Goal: Information Seeking & Learning: Learn about a topic

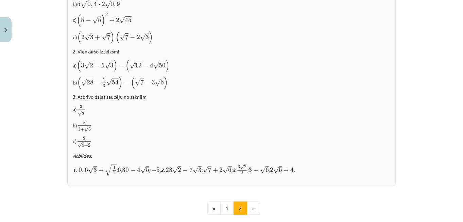
scroll to position [407, 0]
click at [228, 202] on button "1" at bounding box center [227, 207] width 14 height 14
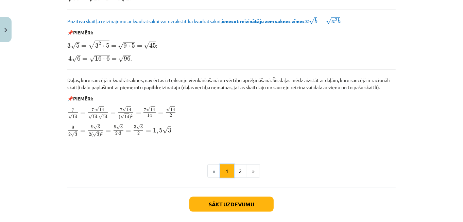
scroll to position [820, 0]
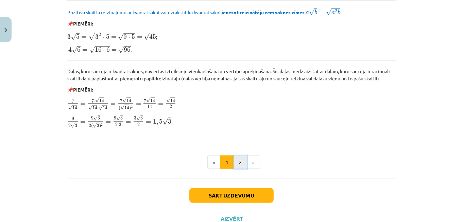
click at [237, 159] on button "2" at bounding box center [241, 162] width 14 height 14
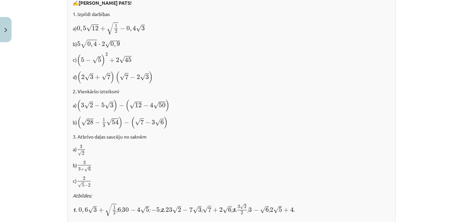
scroll to position [366, 0]
click at [238, 161] on p "b) 3 3 + √ 6 3 3 + 6" at bounding box center [231, 166] width 317 height 12
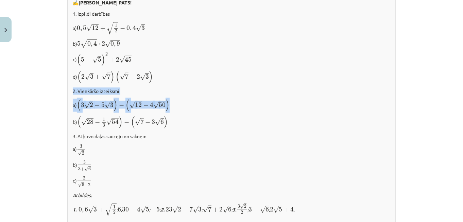
drag, startPoint x: 69, startPoint y: 90, endPoint x: 185, endPoint y: 106, distance: 117.3
click at [185, 106] on div "✍️ [PERSON_NAME] PATS! 1. Izpildi darbības a) 0 , 5 √ 12 + √ 1 2 − 0 , 4 √ 3 0 …" at bounding box center [231, 110] width 328 height 232
copy div "2. Vienkāršo izteiksmi a) ( 3 √ 2 − 5 √ 3 ) − ( √ 12 − 4 √ 50 )"
click at [58, 101] on div "Mācību tēma: Matemātikas i - 12. klases 1. ieskaites mācību materiāls (ab) #3 📝…" at bounding box center [231, 111] width 463 height 222
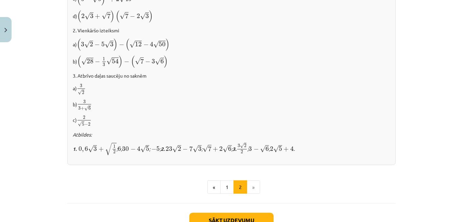
scroll to position [428, 0]
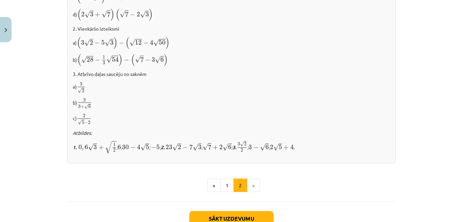
click at [134, 82] on p "a) 3 √ 2 3 2" at bounding box center [231, 88] width 317 height 12
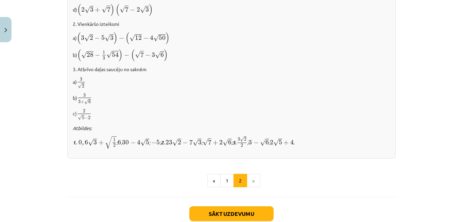
scroll to position [434, 0]
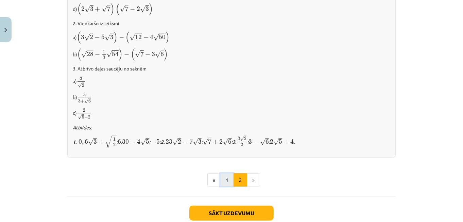
click at [223, 177] on button "1" at bounding box center [227, 180] width 14 height 14
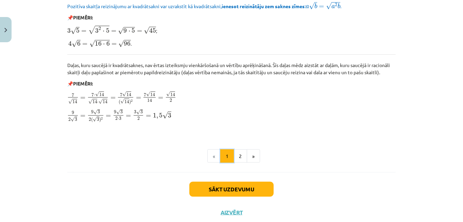
scroll to position [844, 0]
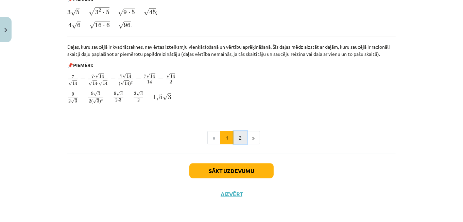
click at [236, 133] on button "2" at bounding box center [241, 138] width 14 height 14
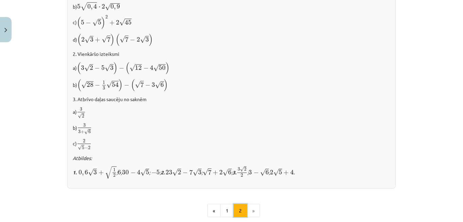
scroll to position [406, 0]
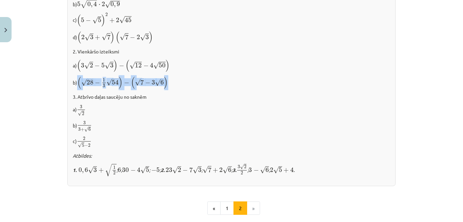
drag, startPoint x: 75, startPoint y: 84, endPoint x: 178, endPoint y: 75, distance: 103.1
click at [178, 76] on p "b) ( √ 28 − 1 3 √ 54 ) − ( √ 7 − 3 √ 6 ) ( 28 − 1 3 54 ) − ( 7 − 3 6 )" at bounding box center [231, 82] width 317 height 13
copy span "( √ 28 − 1 3 √ 54 ) − ( √ 7 − 3 √ 6 )"
click at [185, 87] on p "b) ( √ 28 − 1 3 √ 54 ) − ( √ 7 − 3 √ 6 ) ( 28 − 1 3 54 ) − ( 7 − 3 6 )" at bounding box center [231, 82] width 317 height 13
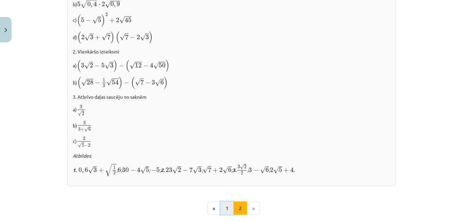
click at [225, 207] on button "1" at bounding box center [227, 208] width 14 height 14
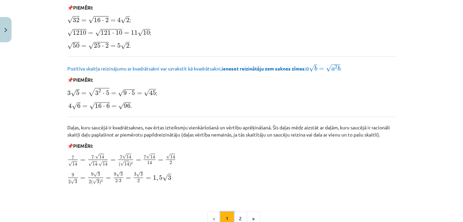
scroll to position [813, 0]
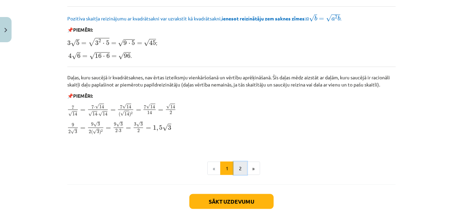
click at [239, 168] on button "2" at bounding box center [241, 168] width 14 height 14
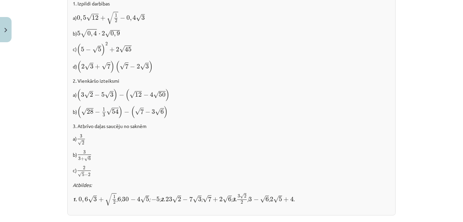
scroll to position [417, 0]
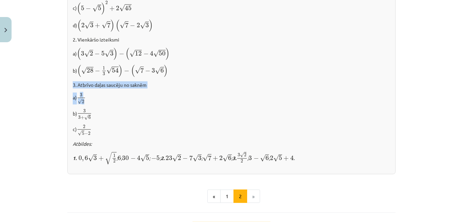
drag, startPoint x: 68, startPoint y: 82, endPoint x: 90, endPoint y: 94, distance: 26.0
click at [90, 94] on div "✍️ [PERSON_NAME] PATS! 1. Izpildi darbības a) 0 , 5 √ 12 + √ 1 2 − 0 , 4 √ 3 0 …" at bounding box center [231, 58] width 328 height 232
copy div "3. Atbrīvo daļas saucēju no saknēm a) 3 √ 2"
click at [41, 57] on div "Mācību tēma: Matemātikas i - 12. klases 1. ieskaites mācību materiāls (ab) #3 📝…" at bounding box center [231, 111] width 463 height 222
drag, startPoint x: 73, startPoint y: 110, endPoint x: 100, endPoint y: 109, distance: 26.9
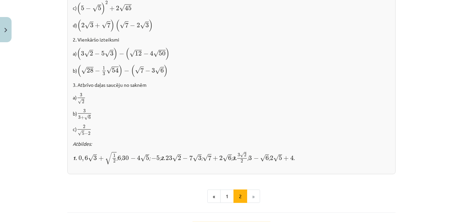
click at [100, 109] on p "b) 3 3 + √ 6 3 3 + 6" at bounding box center [231, 114] width 317 height 12
drag, startPoint x: 75, startPoint y: 108, endPoint x: 93, endPoint y: 114, distance: 18.7
click at [93, 114] on p "b) 3 3 + √ 6 3 3 + 6" at bounding box center [231, 114] width 317 height 12
copy span "3 3 + √ 6"
click at [200, 55] on p "a) ( 3 √ 2 − 5 √ 3 ) − ( √ 12 − 4 √ 50 ) ( 3 2 − 5 3 ) − ( 12 − 4 50 )" at bounding box center [231, 53] width 317 height 13
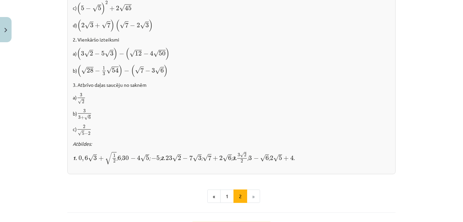
click at [200, 55] on p "a) ( 3 √ 2 − 5 √ 3 ) − ( √ 12 − 4 √ 50 ) ( 3 2 − 5 3 ) − ( 12 − 4 50 )" at bounding box center [231, 53] width 317 height 13
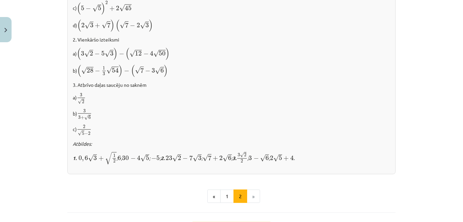
click at [200, 55] on p "a) ( 3 √ 2 − 5 √ 3 ) − ( √ 12 − 4 √ 50 ) ( 3 2 − 5 3 ) − ( 12 − 4 50 )" at bounding box center [231, 53] width 317 height 13
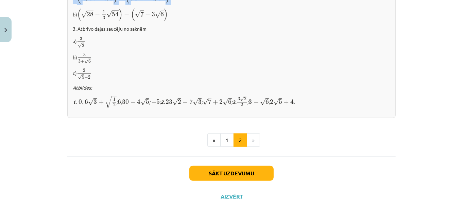
scroll to position [474, 0]
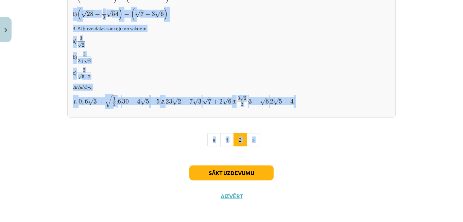
drag, startPoint x: 200, startPoint y: 55, endPoint x: 274, endPoint y: 123, distance: 101.3
click at [235, 39] on p "a) 3 √ 2 3 2" at bounding box center [231, 42] width 317 height 12
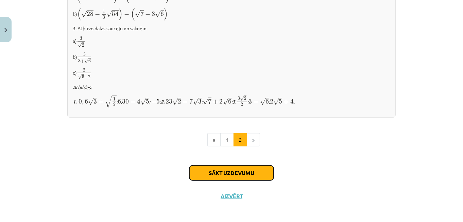
click at [218, 173] on button "Sākt uzdevumu" at bounding box center [231, 172] width 84 height 15
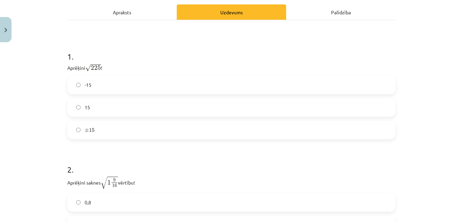
scroll to position [17, 0]
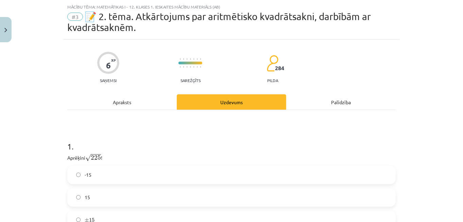
click at [218, 173] on label "-15" at bounding box center [231, 174] width 327 height 17
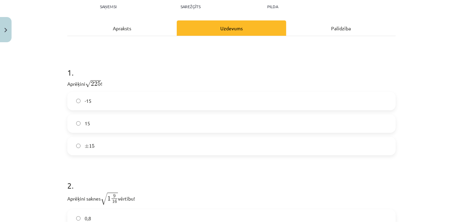
scroll to position [91, 0]
click at [137, 111] on div "-15 15 ± 15 ± 15" at bounding box center [231, 122] width 328 height 63
click at [135, 125] on label "15" at bounding box center [231, 123] width 327 height 17
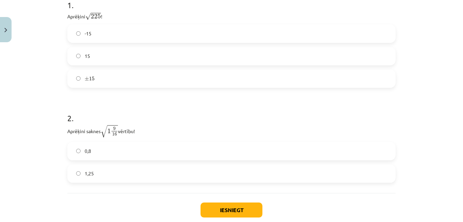
scroll to position [158, 0]
click at [99, 132] on p "Aprēķini saknes √ 1 9 16 1 9 16 vērtību!" at bounding box center [231, 130] width 328 height 13
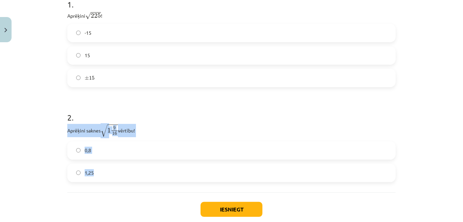
drag, startPoint x: 62, startPoint y: 129, endPoint x: 106, endPoint y: 172, distance: 61.3
click at [106, 172] on div "6 XP Saņemsi Sarežģīts 284 pilda Apraksts Uzdevums Palīdzība 1 . Aprēķini √ 225…" at bounding box center [231, 71] width 337 height 346
copy div "Aprēķini saknes √ 1 9 16 1 9 16 vērtību! 0,8 1,25"
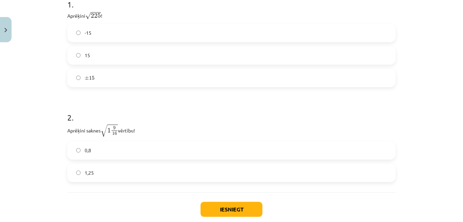
click at [219, 111] on h1 "2 ." at bounding box center [231, 111] width 328 height 21
click at [129, 170] on label "1,25" at bounding box center [231, 172] width 327 height 17
click at [218, 207] on button "Iesniegt" at bounding box center [232, 209] width 62 height 15
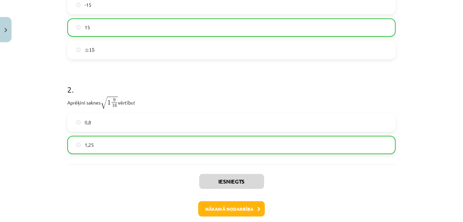
scroll to position [187, 0]
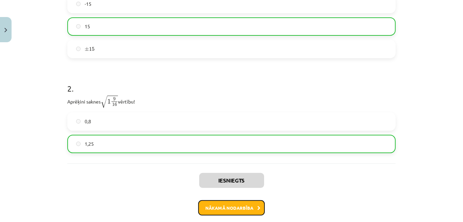
click at [222, 211] on button "Nākamā nodarbība" at bounding box center [231, 208] width 67 height 16
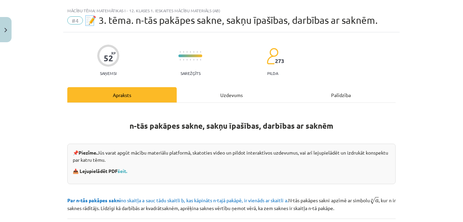
scroll to position [12, 0]
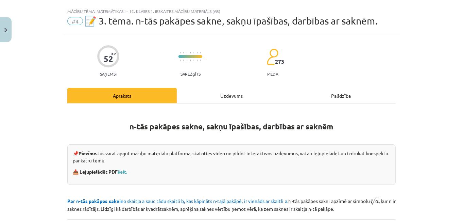
click at [118, 171] on link "šeit." at bounding box center [123, 171] width 10 height 6
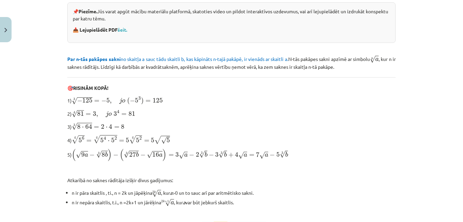
scroll to position [154, 0]
click at [134, 125] on p "3) 3 √ 8 ⋅ 64 = 2 ⋅ 4 = 8 8 ⋅ 64 3 = 2 ⋅ 4 = 8" at bounding box center [231, 125] width 328 height 8
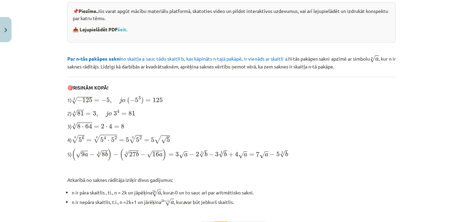
click at [134, 125] on p "3) 3 √ 8 ⋅ 64 = 2 ⋅ 4 = 8 8 ⋅ 64 3 = 2 ⋅ 4 = 8" at bounding box center [231, 125] width 328 height 8
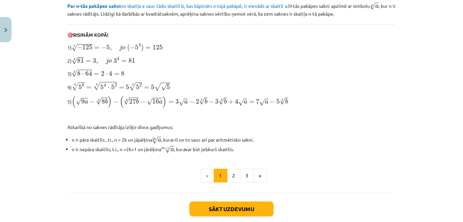
scroll to position [208, 0]
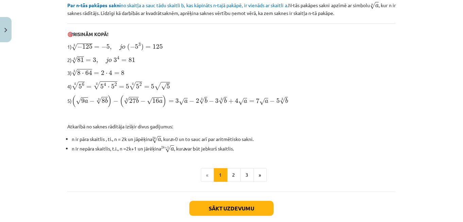
click at [70, 162] on div "n-tās pakāpes sakne, sakņu īpašības, darbības ar saknēm 📌 Piezīme. Jūs varat ap…" at bounding box center [231, 48] width 328 height 268
click at [236, 168] on button "2" at bounding box center [234, 175] width 14 height 14
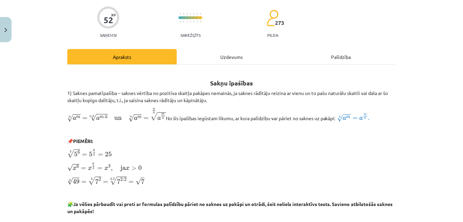
scroll to position [72, 0]
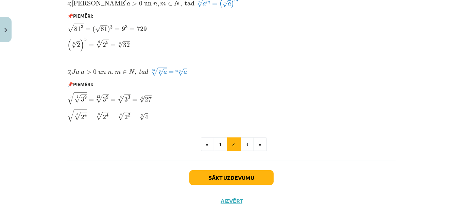
scroll to position [598, 0]
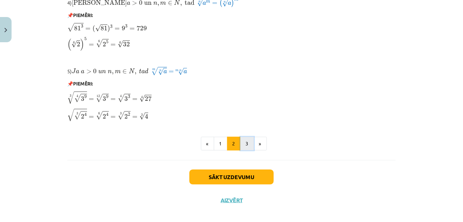
click at [248, 140] on button "3" at bounding box center [247, 144] width 14 height 14
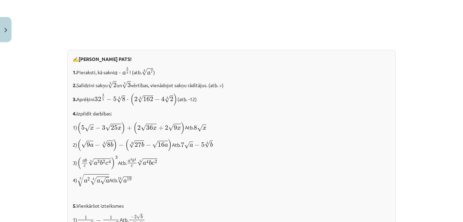
scroll to position [716, 0]
click at [249, 59] on p "✍️ [PERSON_NAME] PATS!" at bounding box center [231, 59] width 317 height 7
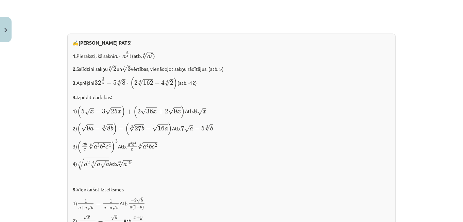
scroll to position [731, 0]
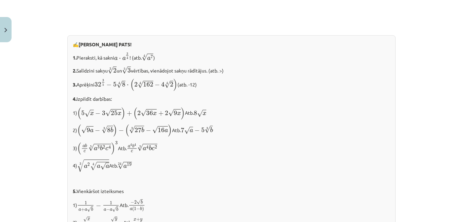
click at [97, 108] on span "( 5 √ x − 3 √ 25 x )" at bounding box center [101, 113] width 48 height 12
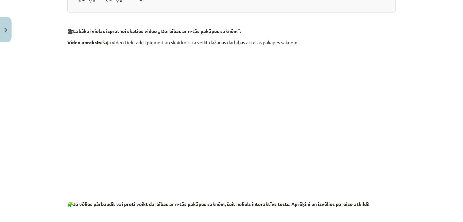
scroll to position [961, 0]
